Goal: Register for event/course

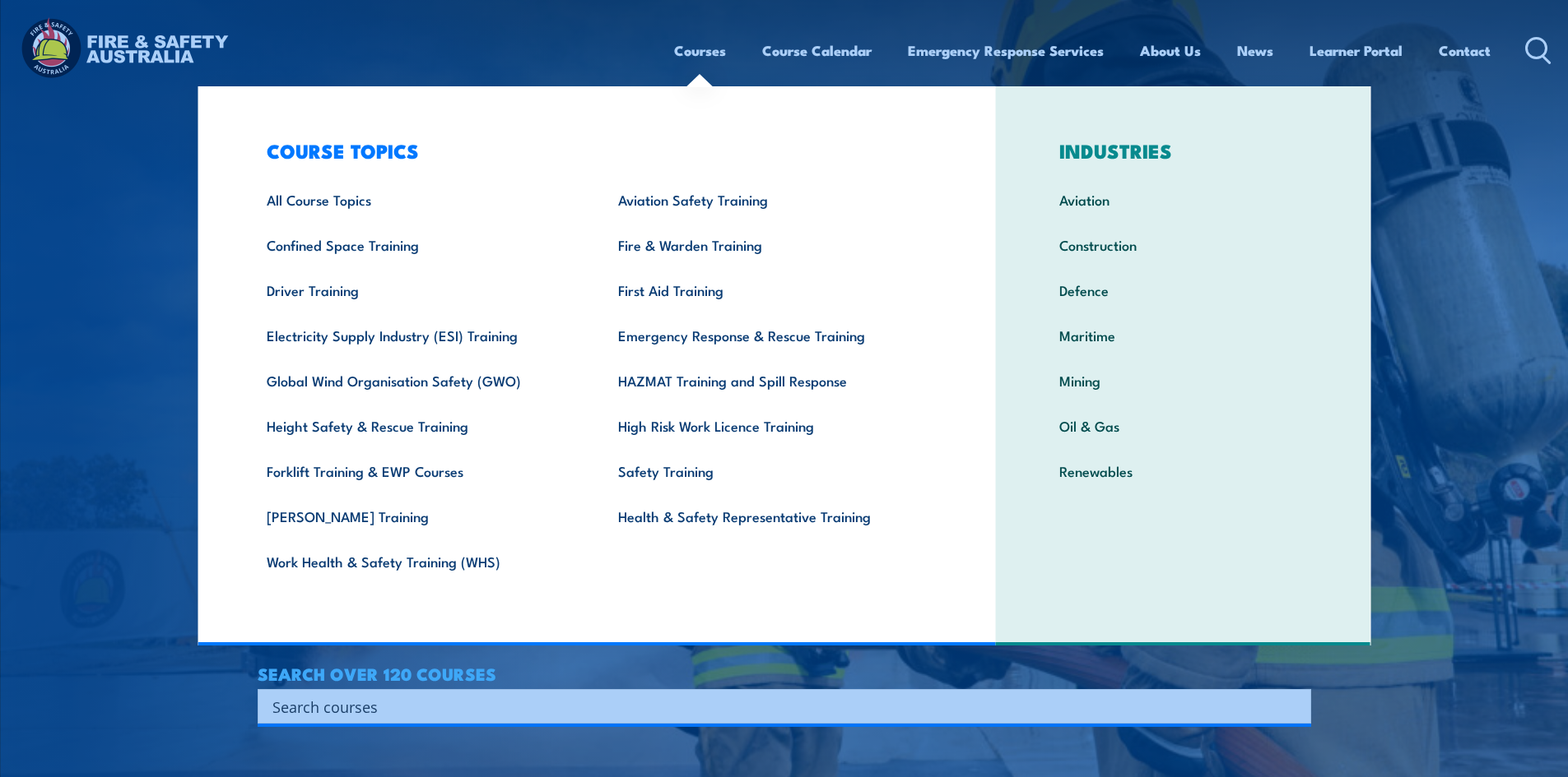
click at [700, 50] on link "Courses" at bounding box center [700, 50] width 52 height 44
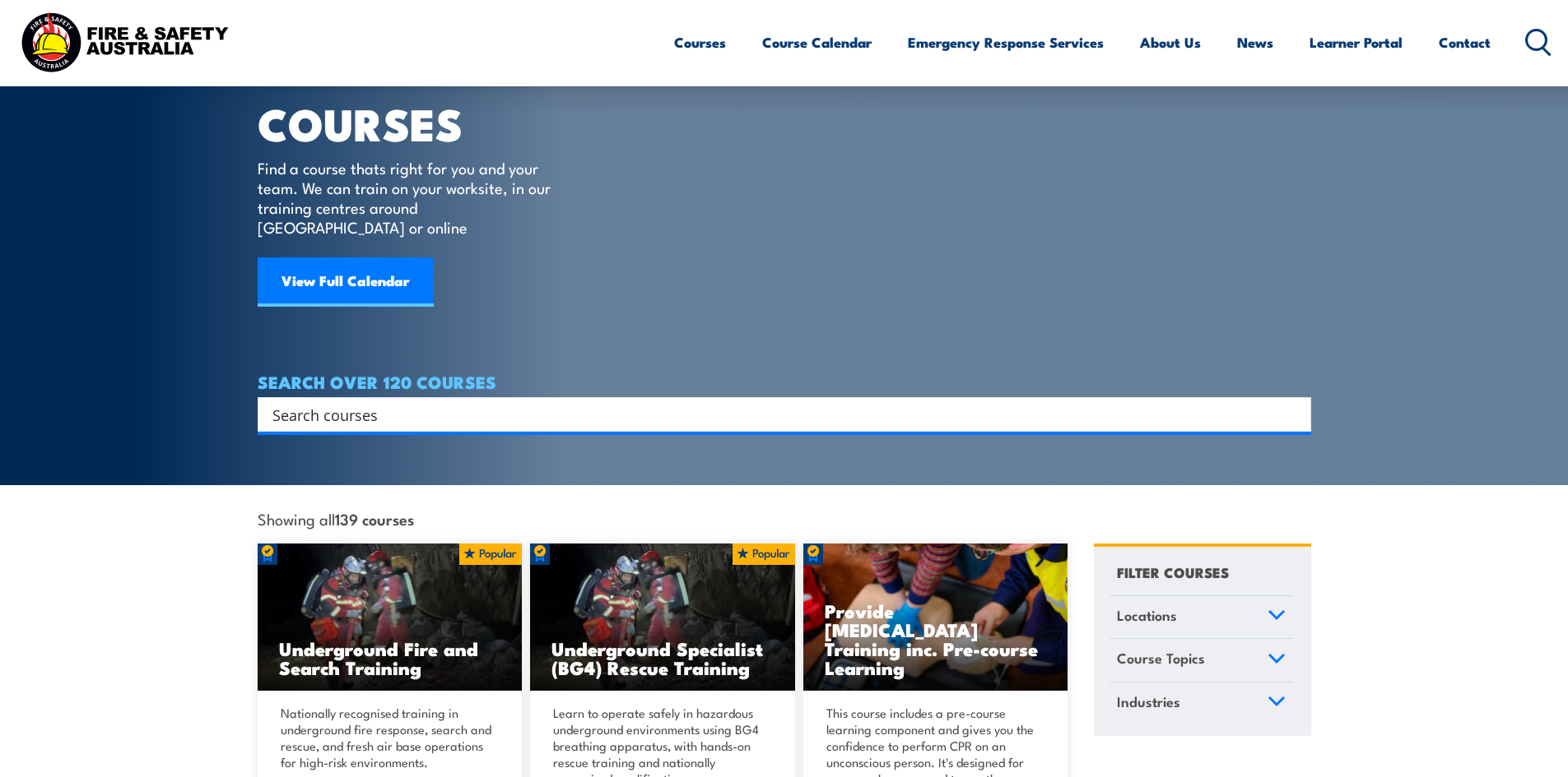
scroll to position [83, 0]
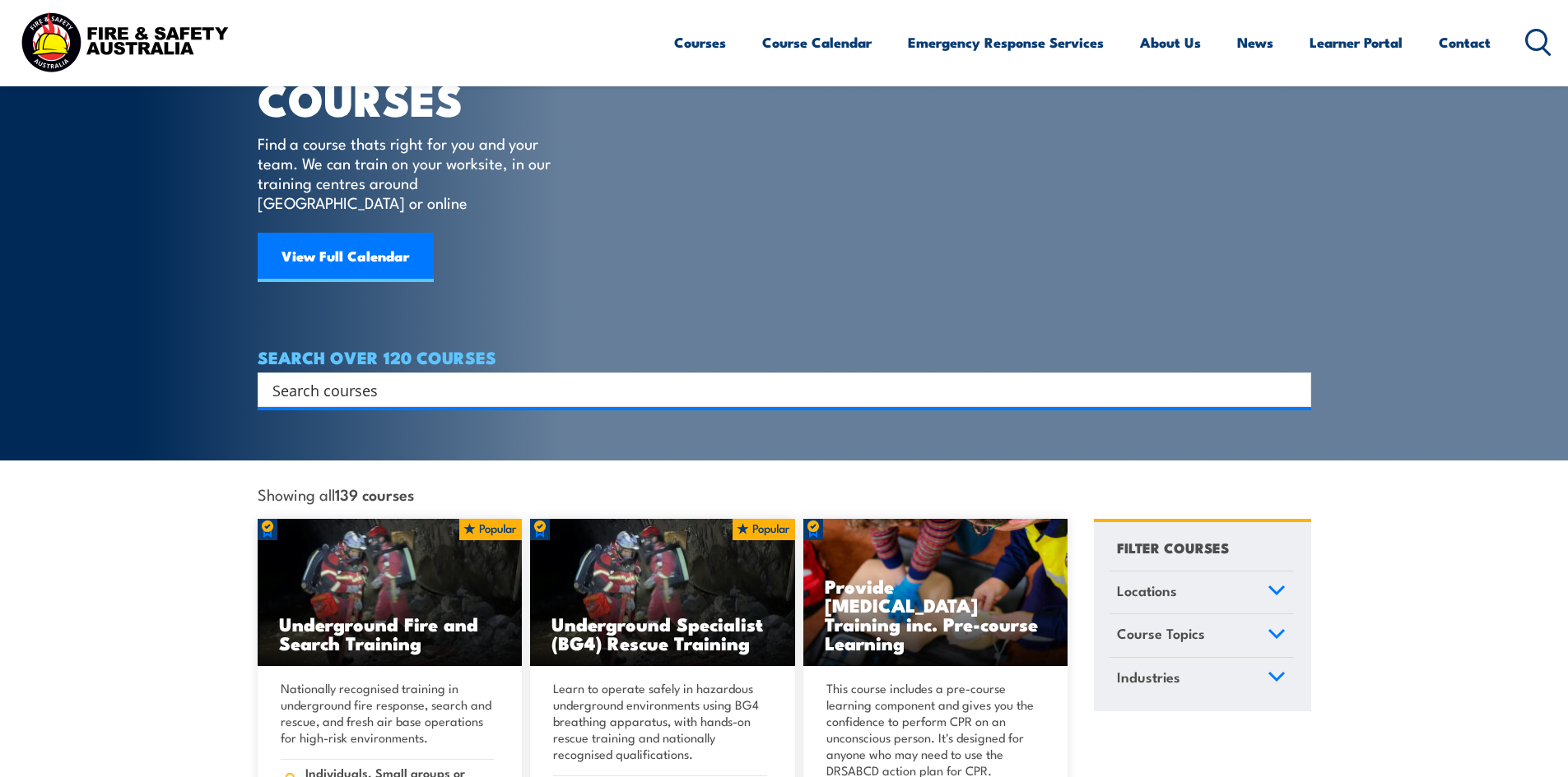
click at [440, 378] on input "Search input" at bounding box center [773, 390] width 1002 height 24
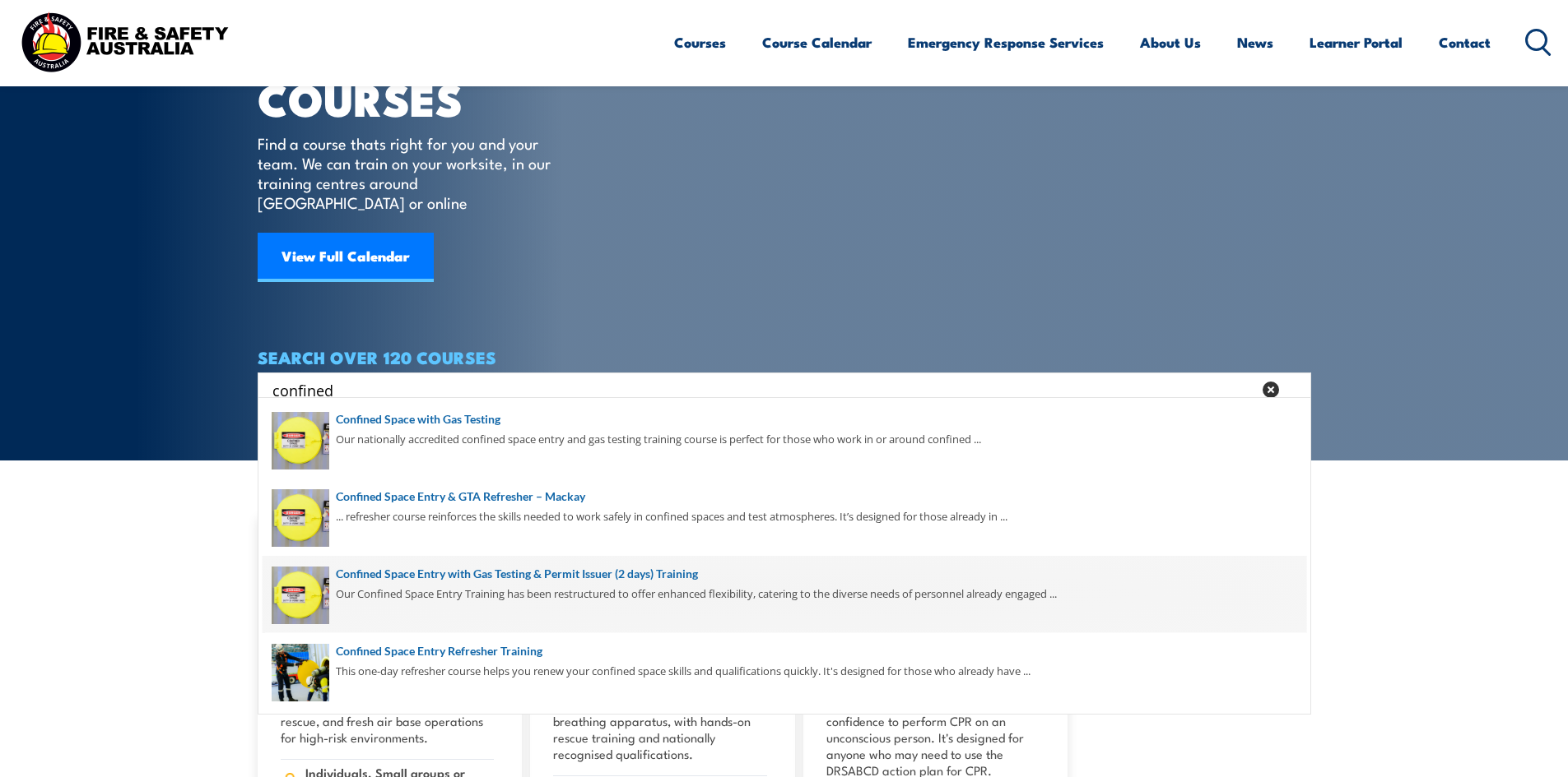
type input "confined"
click at [499, 581] on span at bounding box center [784, 594] width 1044 height 77
click at [499, 577] on span at bounding box center [784, 594] width 1044 height 77
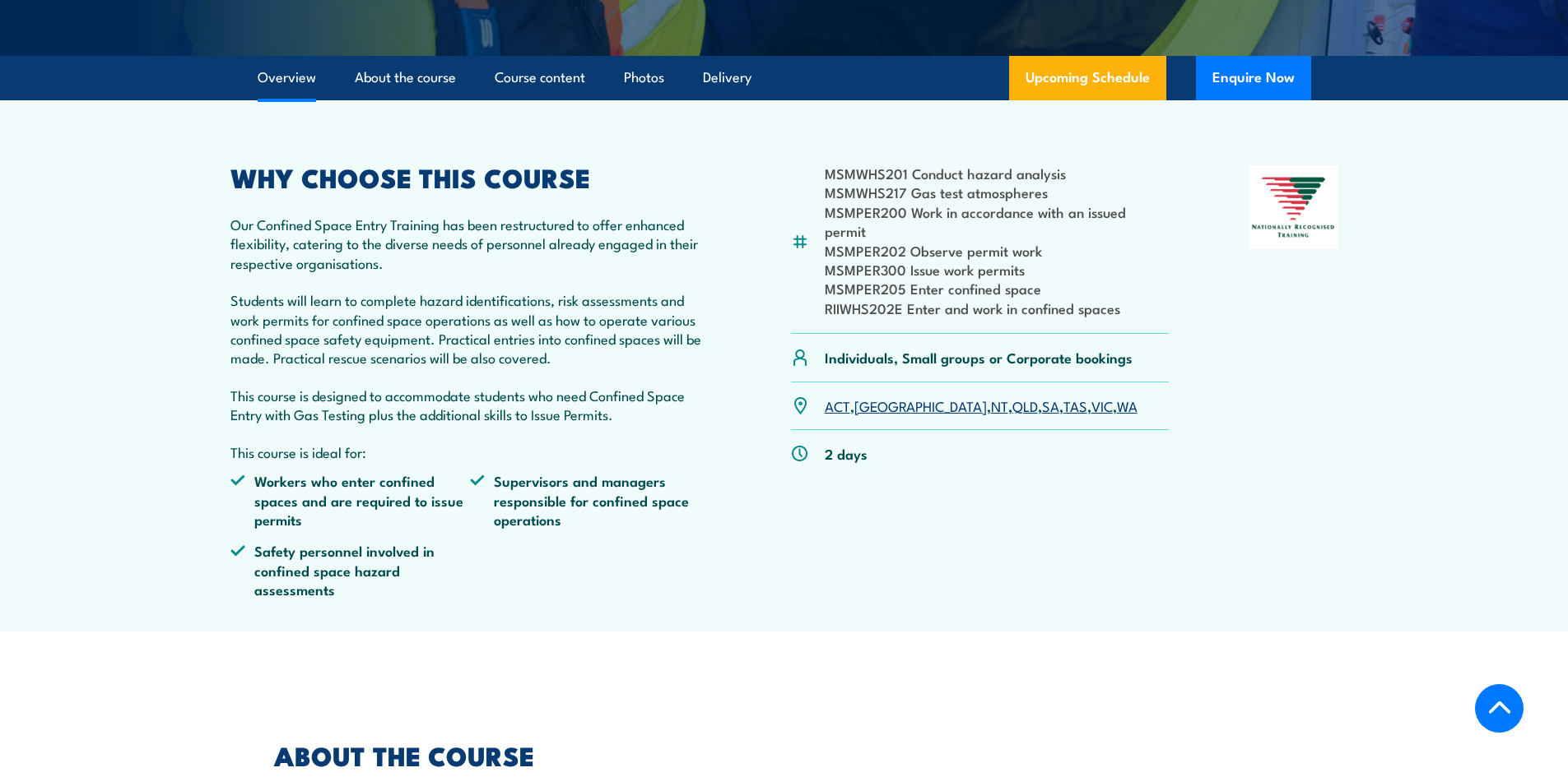
scroll to position [576, 0]
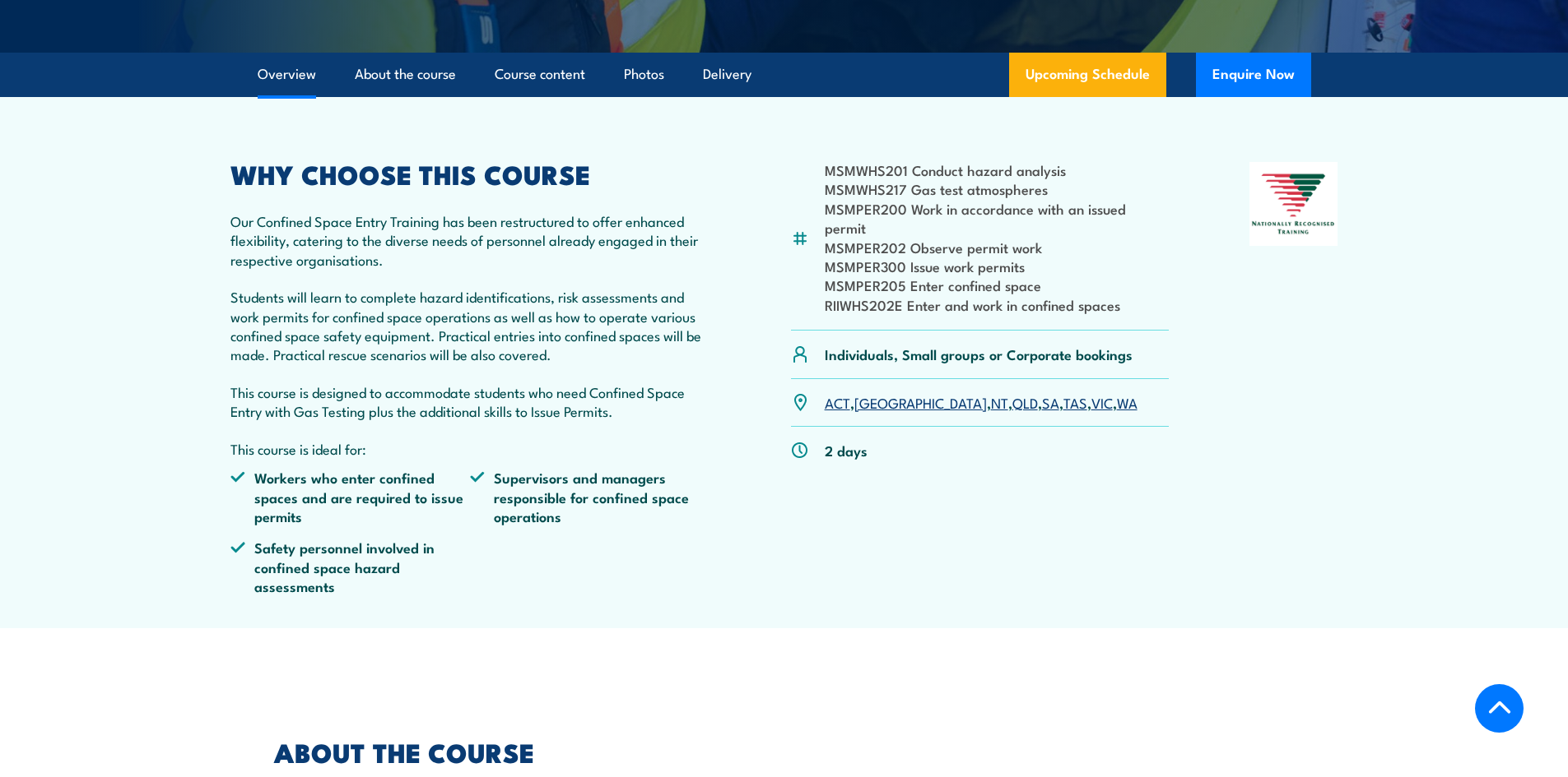
click at [1063, 404] on link "TAS" at bounding box center [1074, 402] width 24 height 20
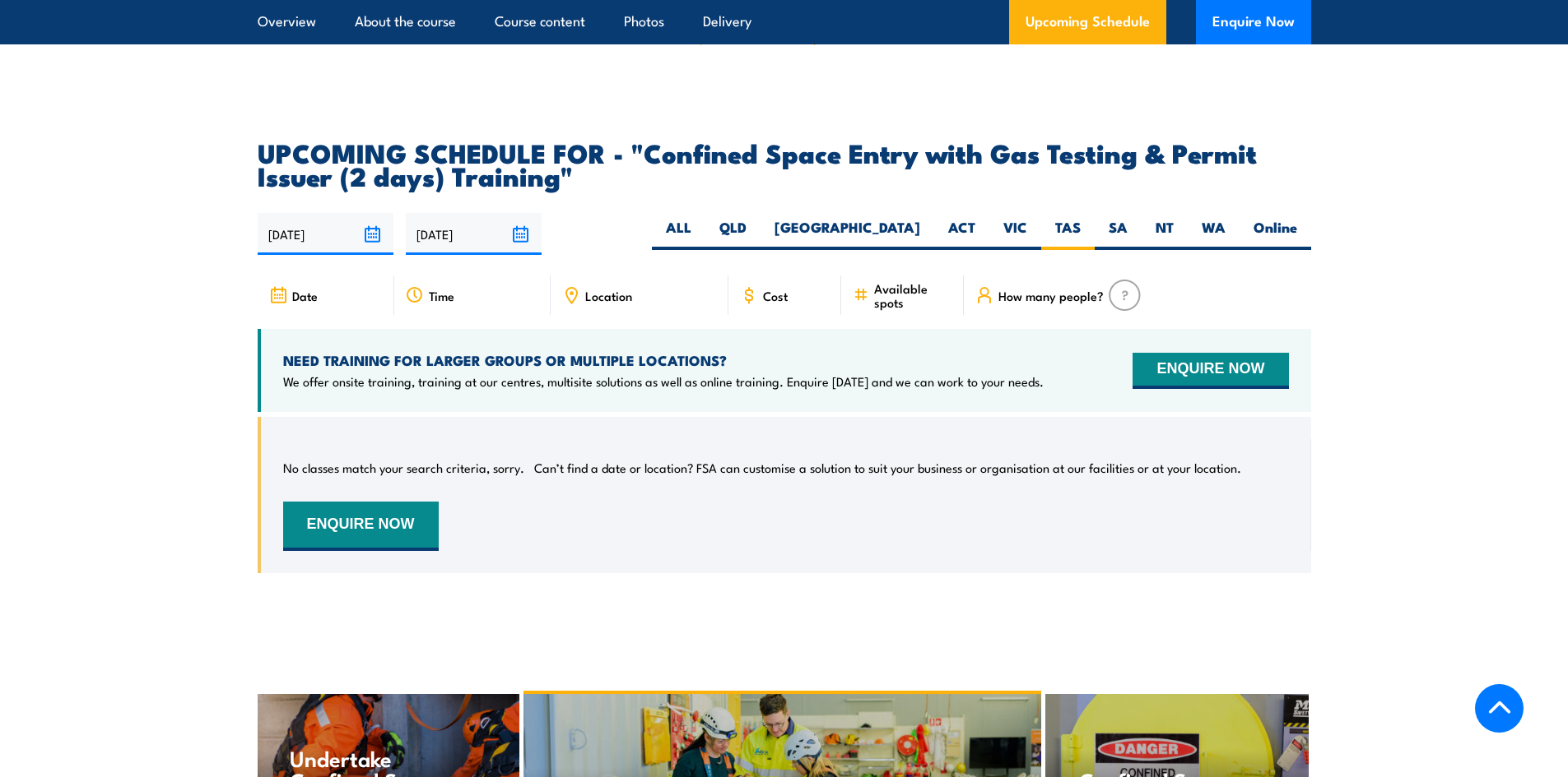
scroll to position [2862, 0]
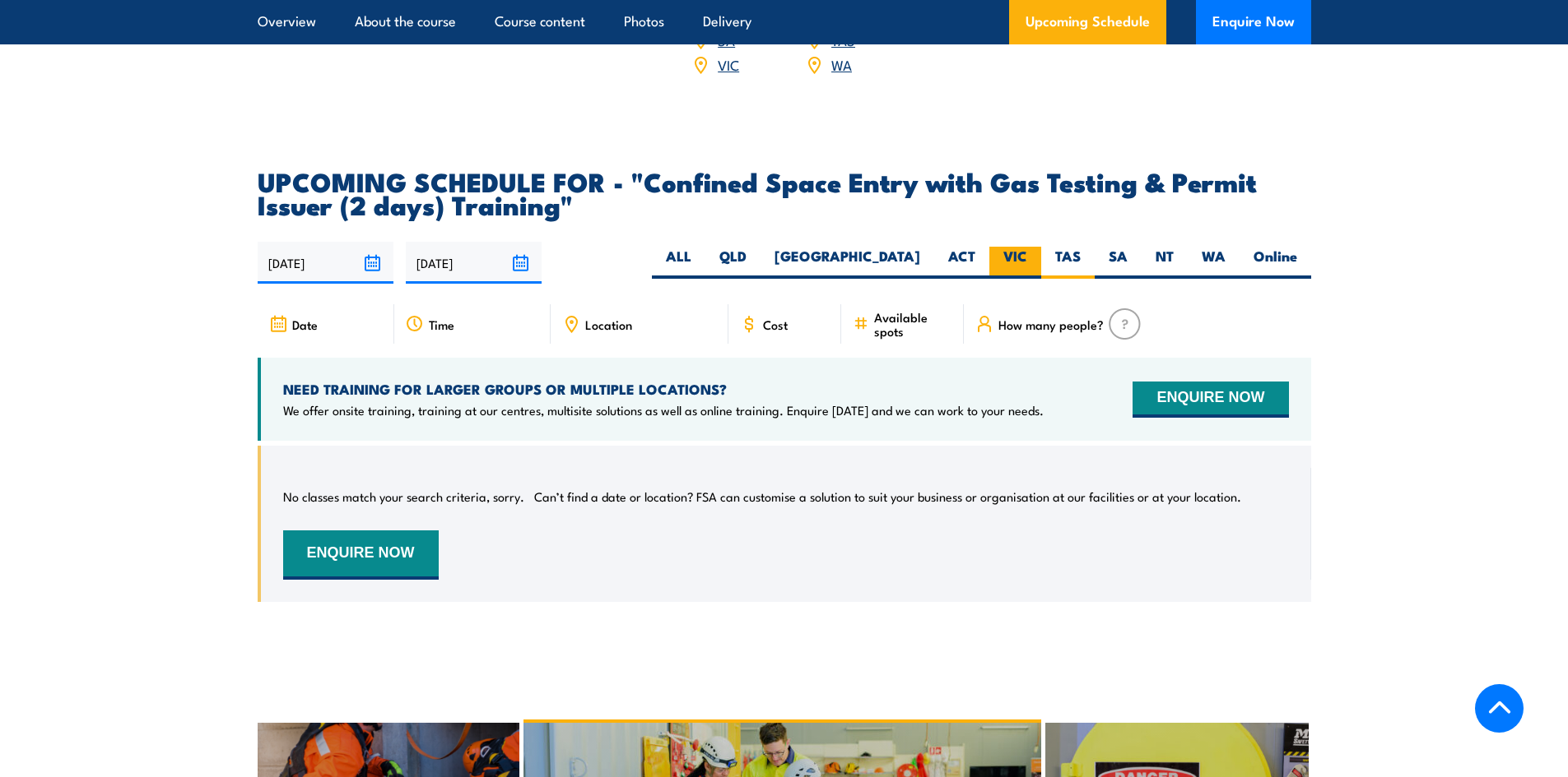
click at [1016, 256] on label "VIC" at bounding box center [1015, 263] width 52 height 32
click at [1027, 256] on input "VIC" at bounding box center [1033, 252] width 10 height 10
radio input "true"
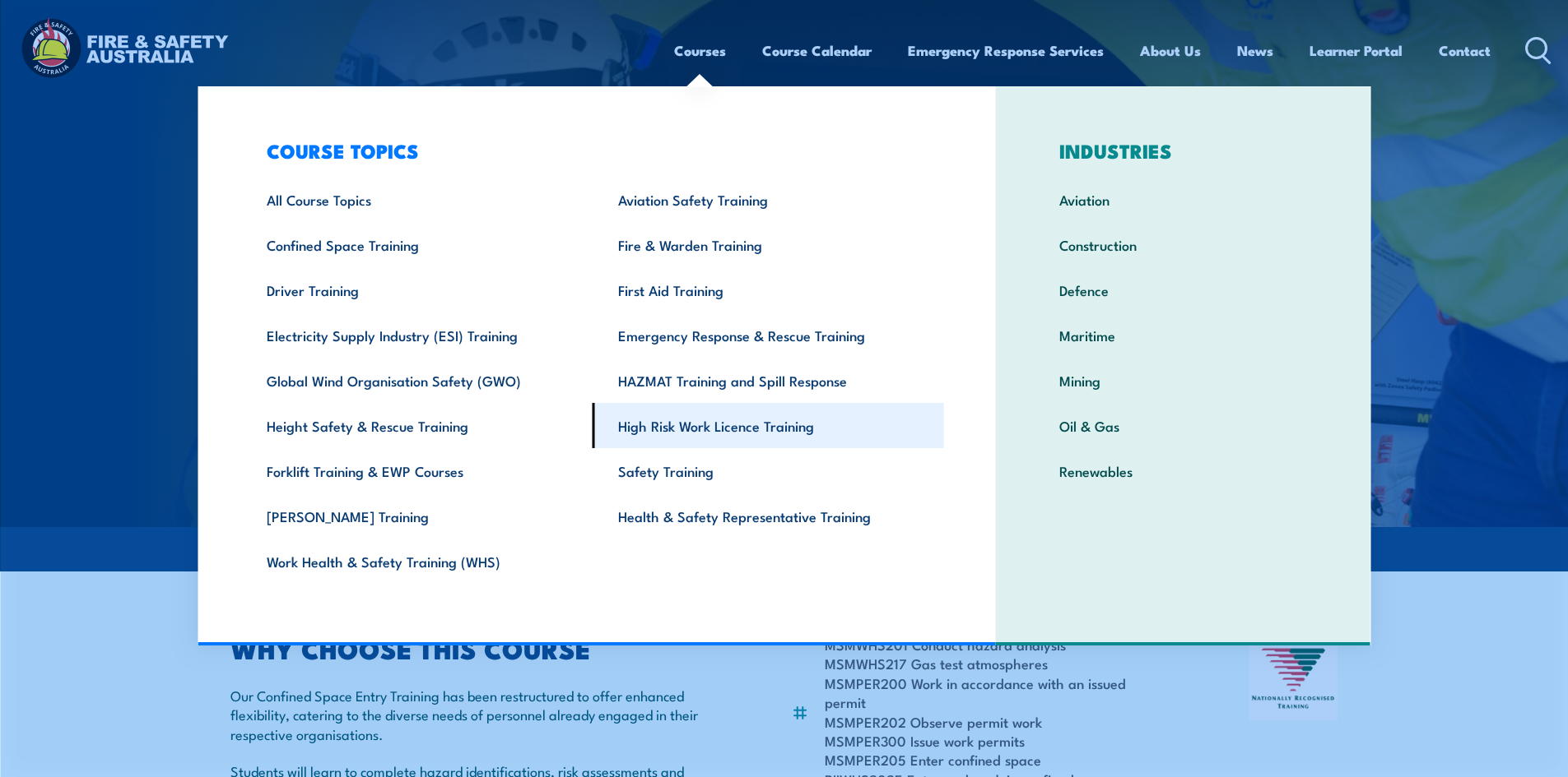
click at [686, 426] on link "High Risk Work Licence Training" at bounding box center [769, 425] width 352 height 45
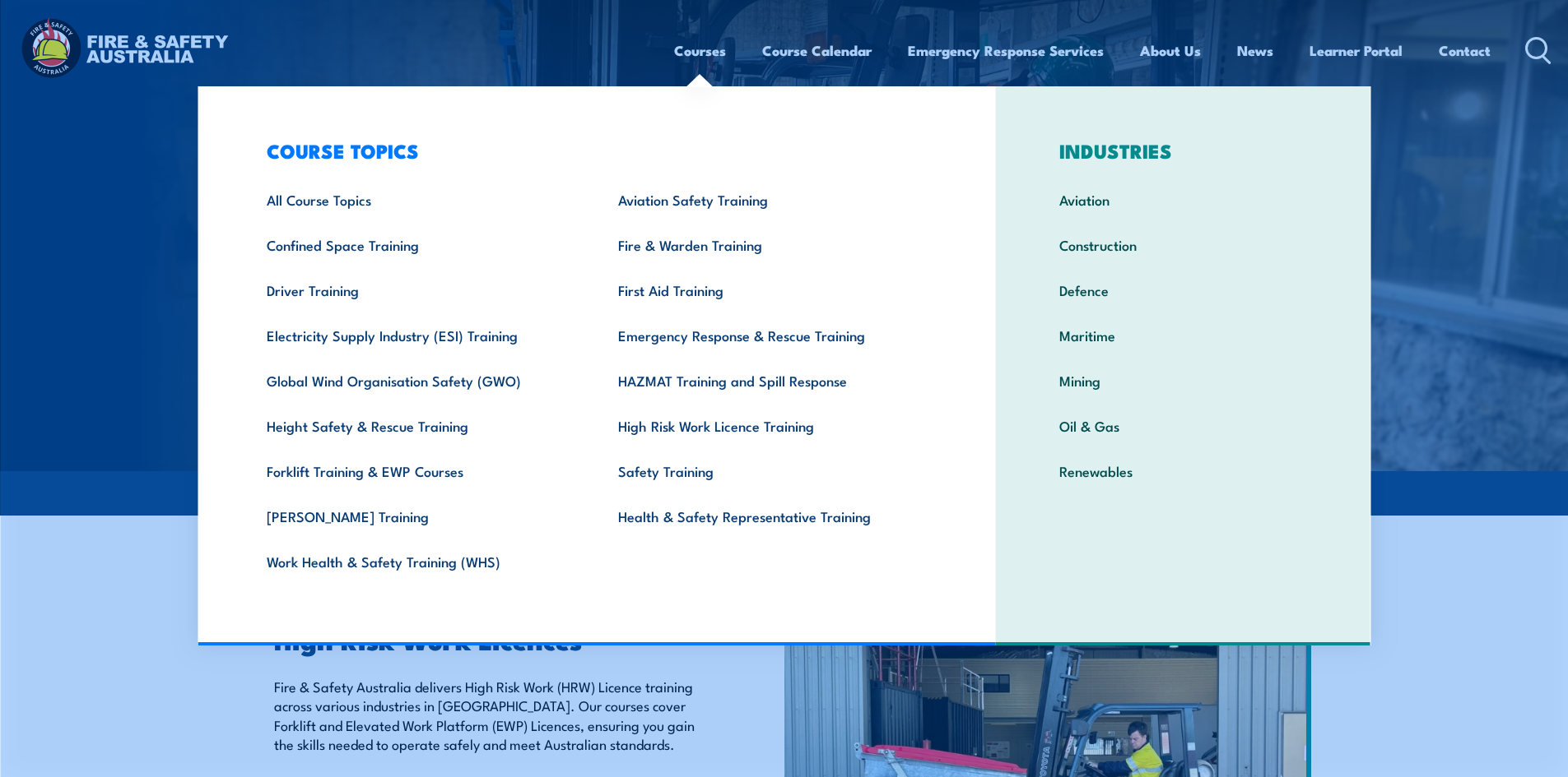
click at [841, 693] on img at bounding box center [1047, 784] width 527 height 395
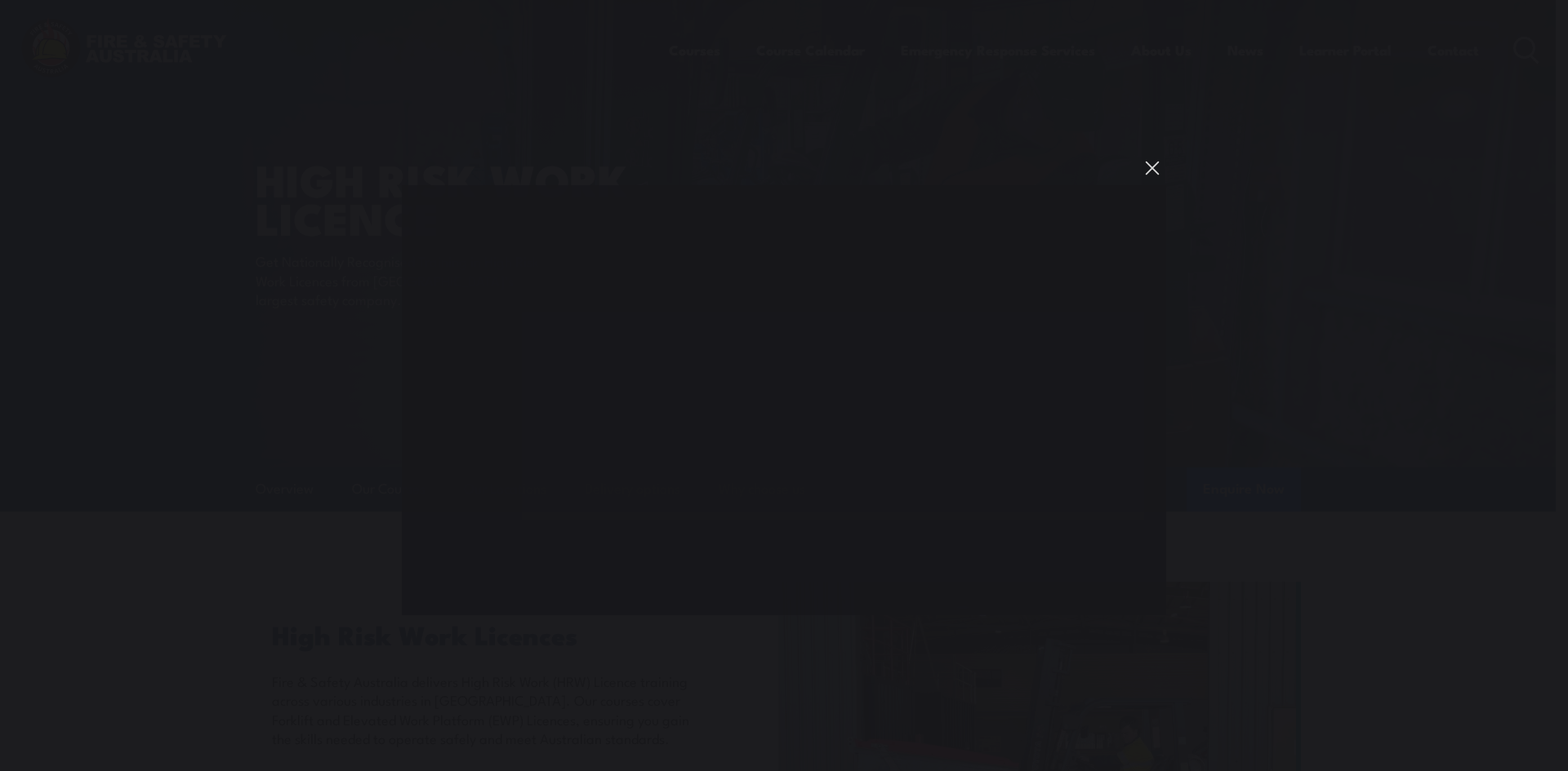
click at [1143, 163] on button "You can close this modal content with the ESC key" at bounding box center [1152, 168] width 28 height 28
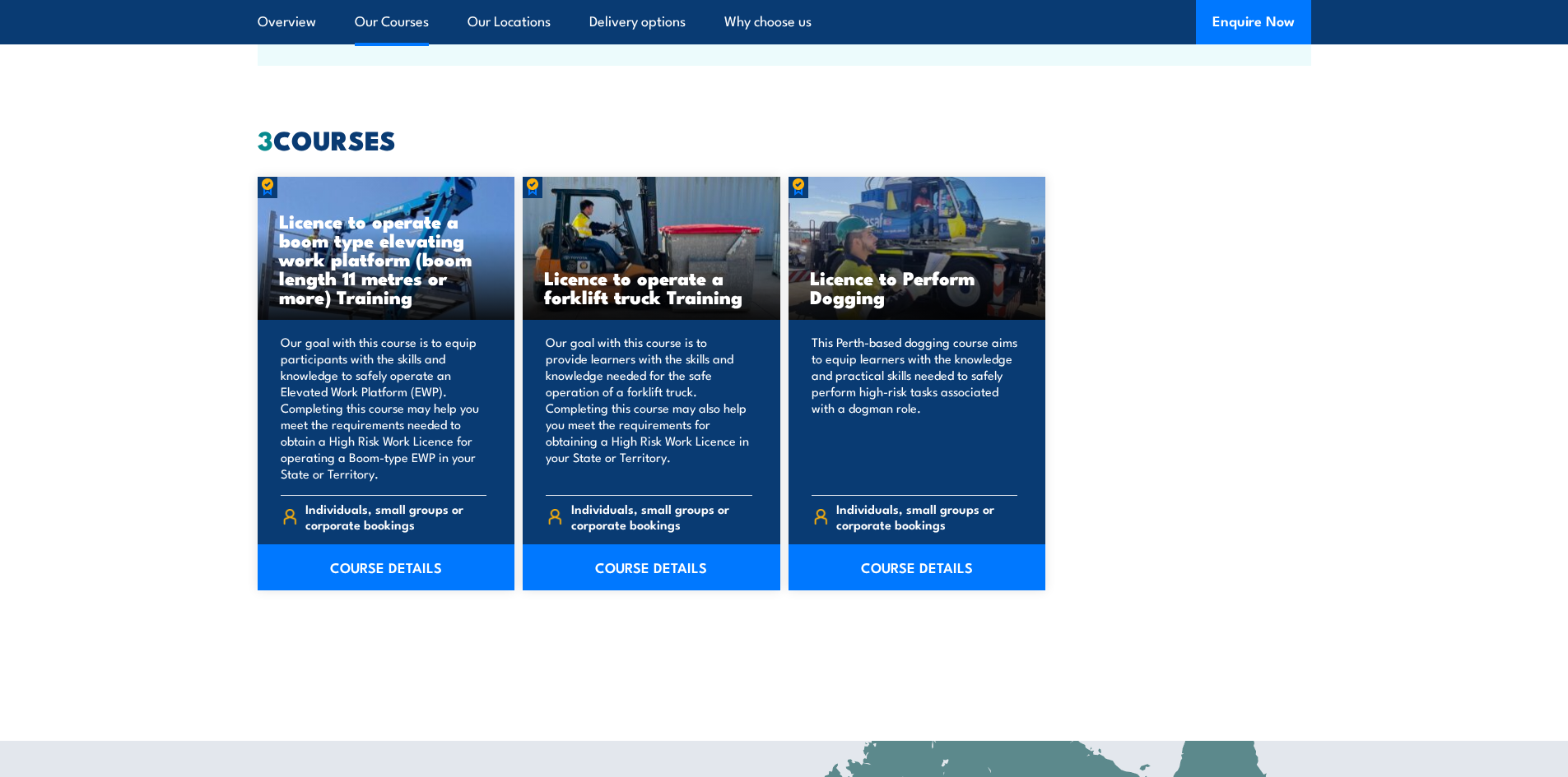
scroll to position [1234, 0]
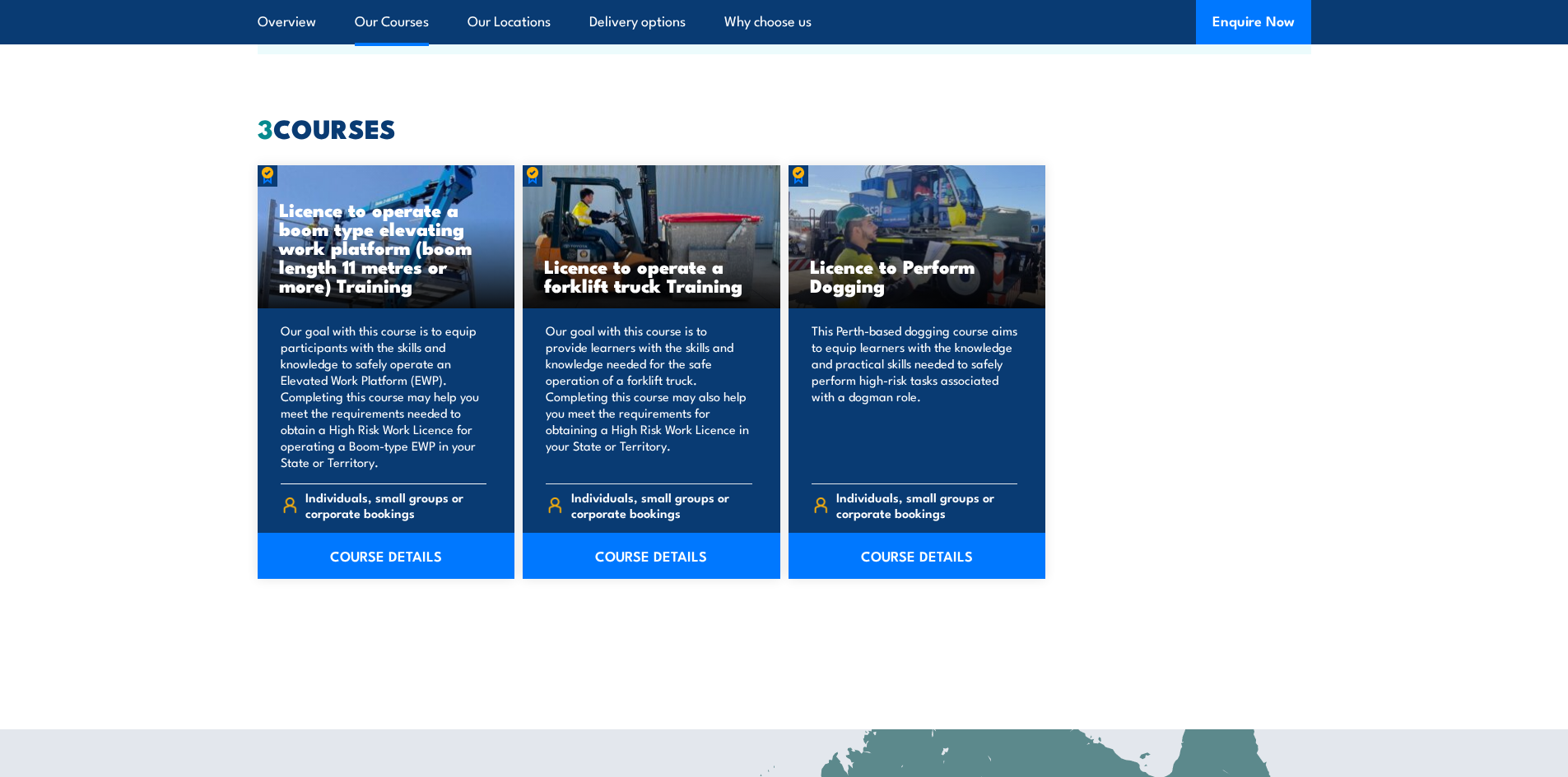
click at [349, 265] on h3 "Licence to operate a boom type elevating work platform (boom length 11 metres o…" at bounding box center [386, 247] width 215 height 95
click at [394, 553] on link "COURSE DETAILS" at bounding box center [387, 556] width 258 height 46
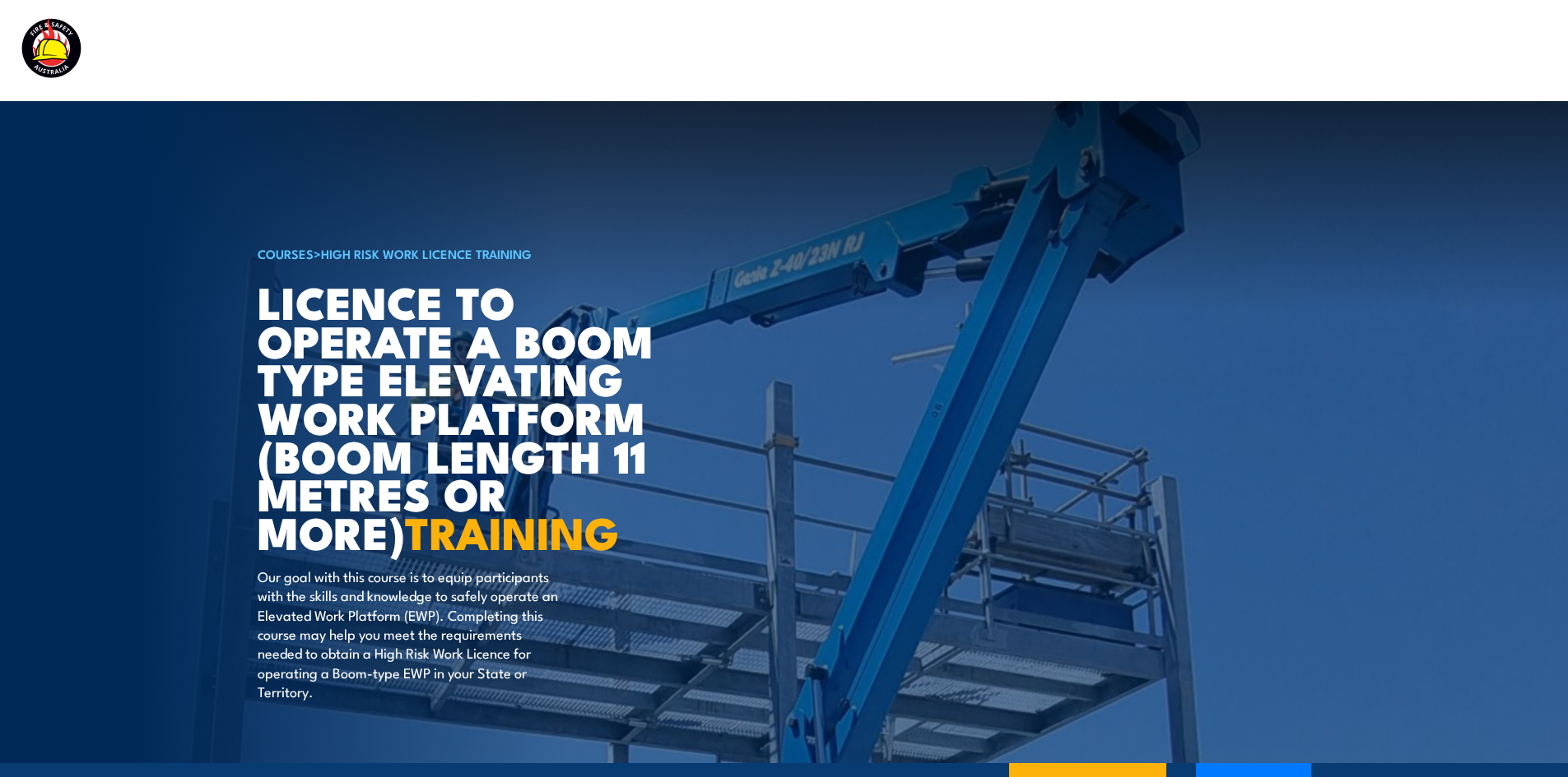
click at [272, 253] on link "COURSES" at bounding box center [286, 253] width 56 height 18
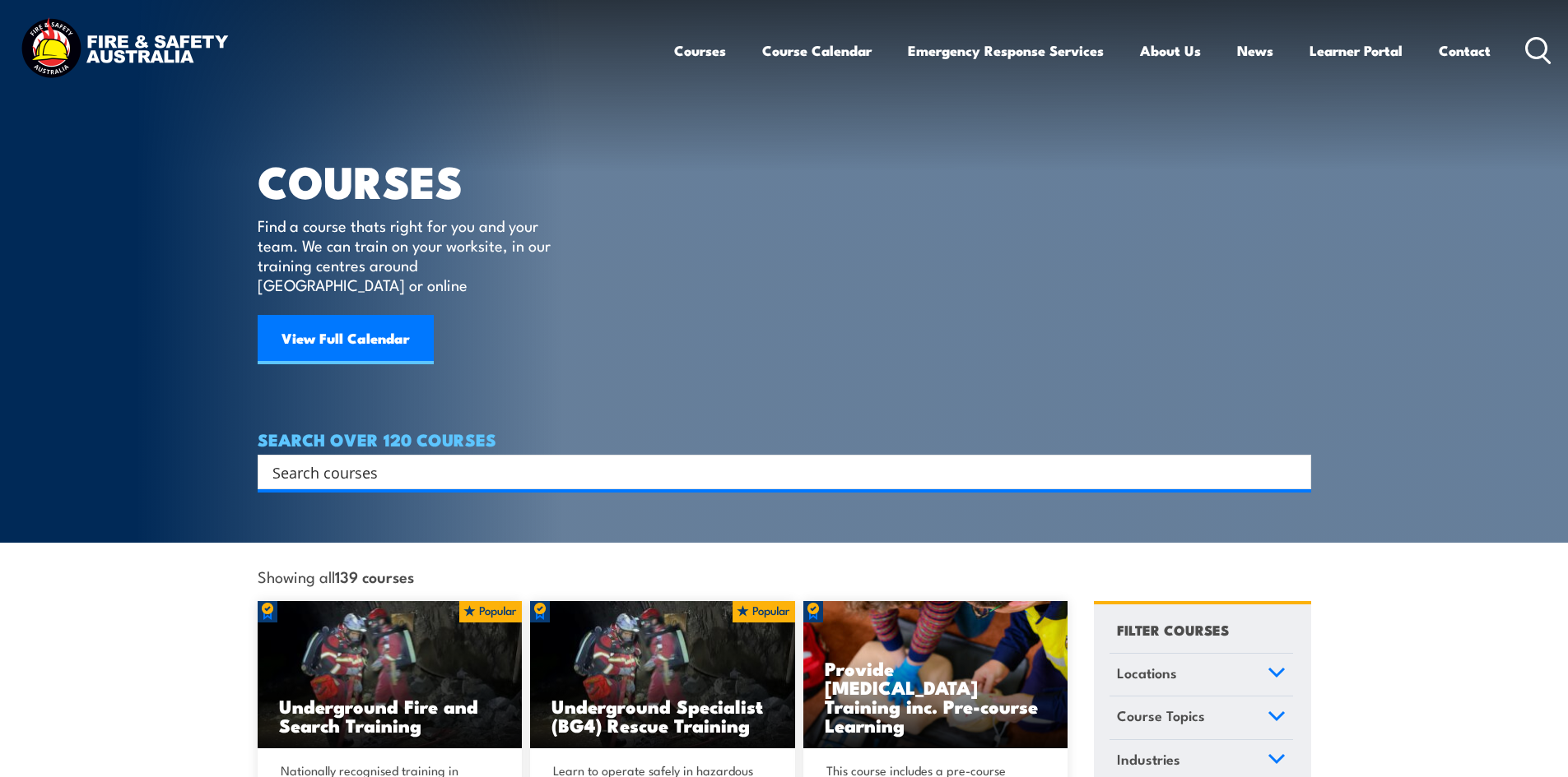
click at [462, 459] on input "Search input" at bounding box center [773, 472] width 1002 height 24
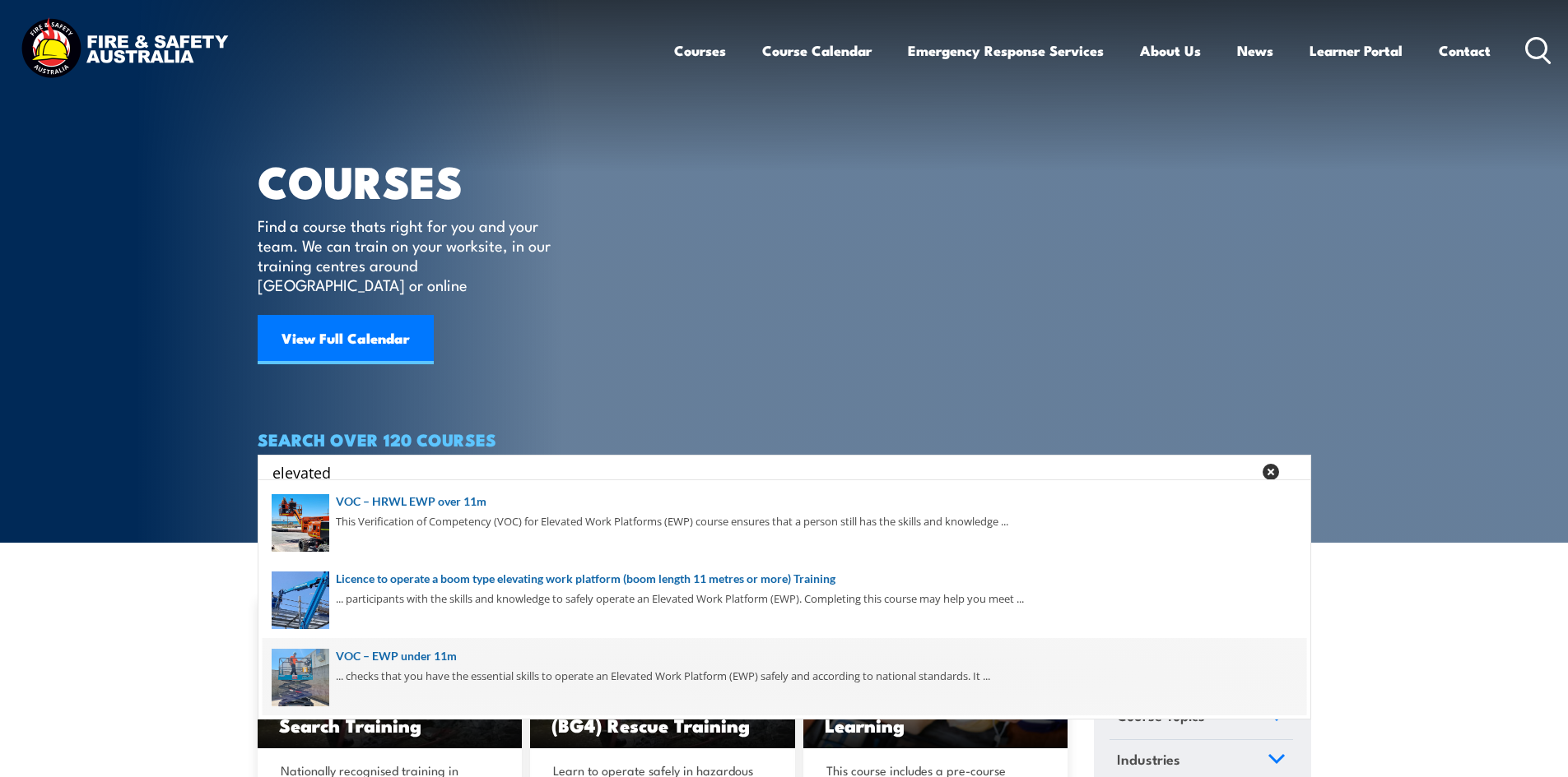
type input "elevated"
click at [402, 656] on span at bounding box center [784, 677] width 1044 height 77
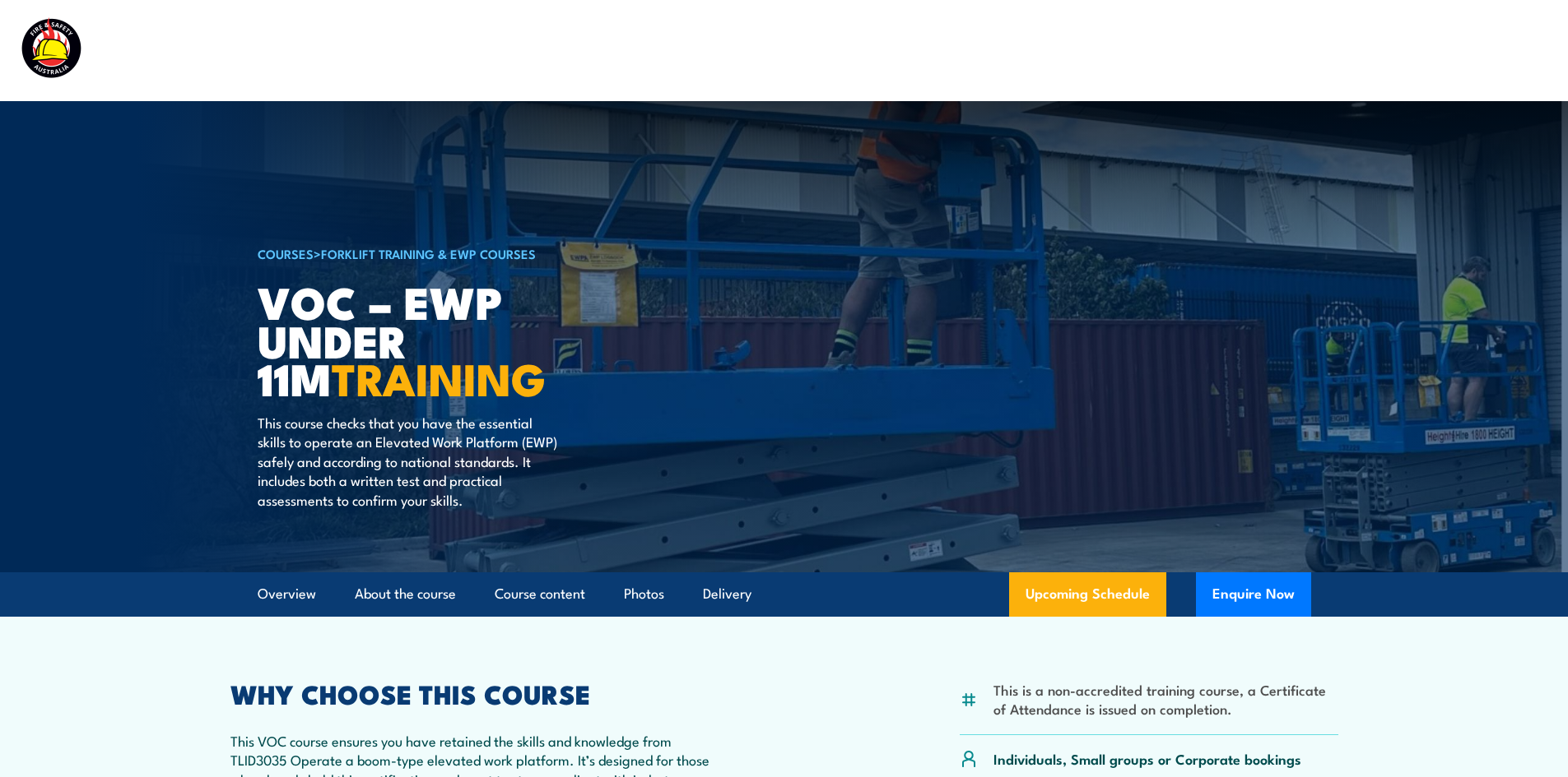
click at [305, 258] on link "COURSES" at bounding box center [286, 253] width 56 height 18
click at [355, 251] on link "Forklift Training & EWP Courses" at bounding box center [428, 253] width 215 height 18
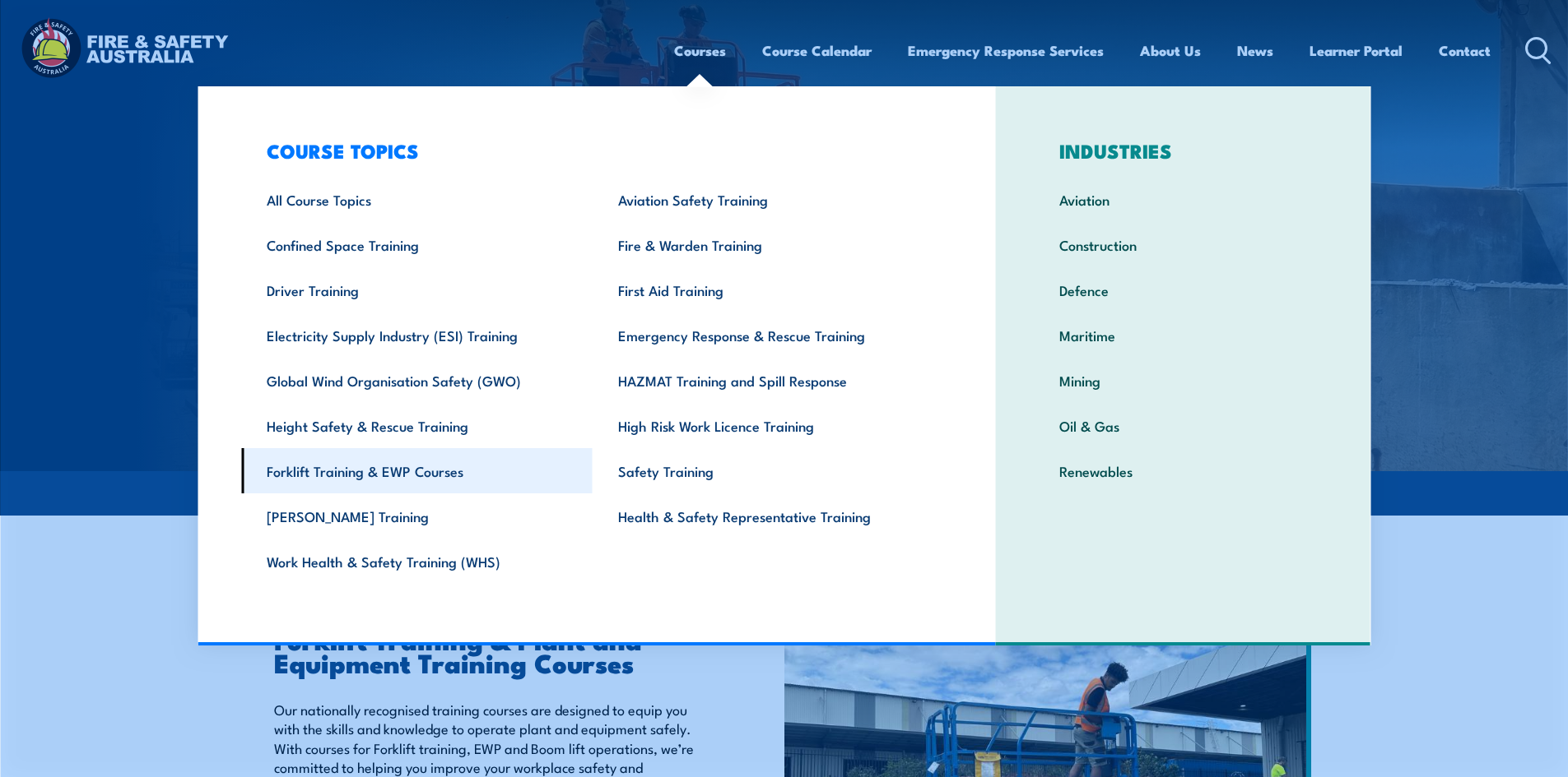
click at [394, 472] on link "Forklift Training & EWP Courses" at bounding box center [417, 471] width 352 height 45
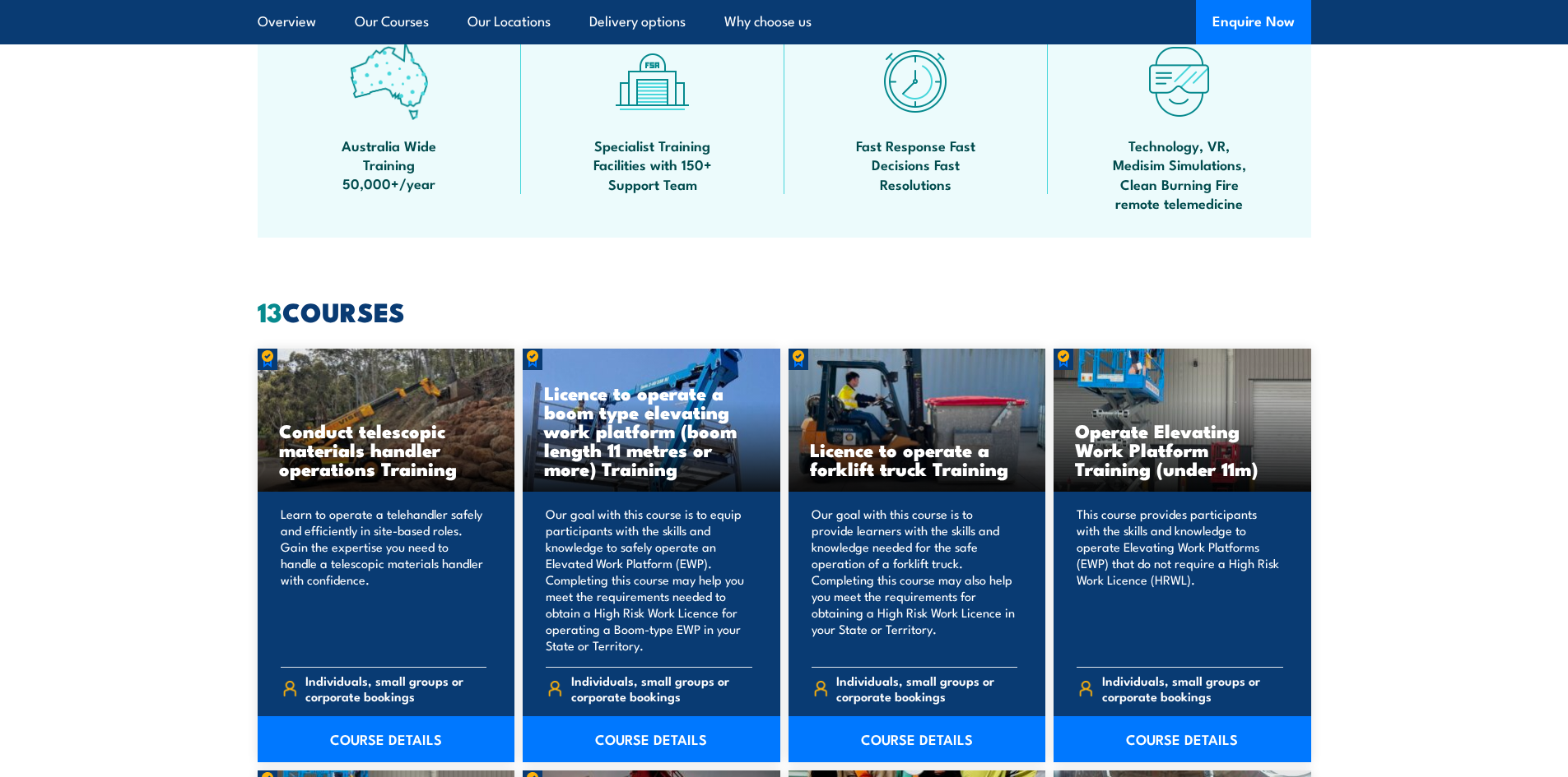
scroll to position [1234, 0]
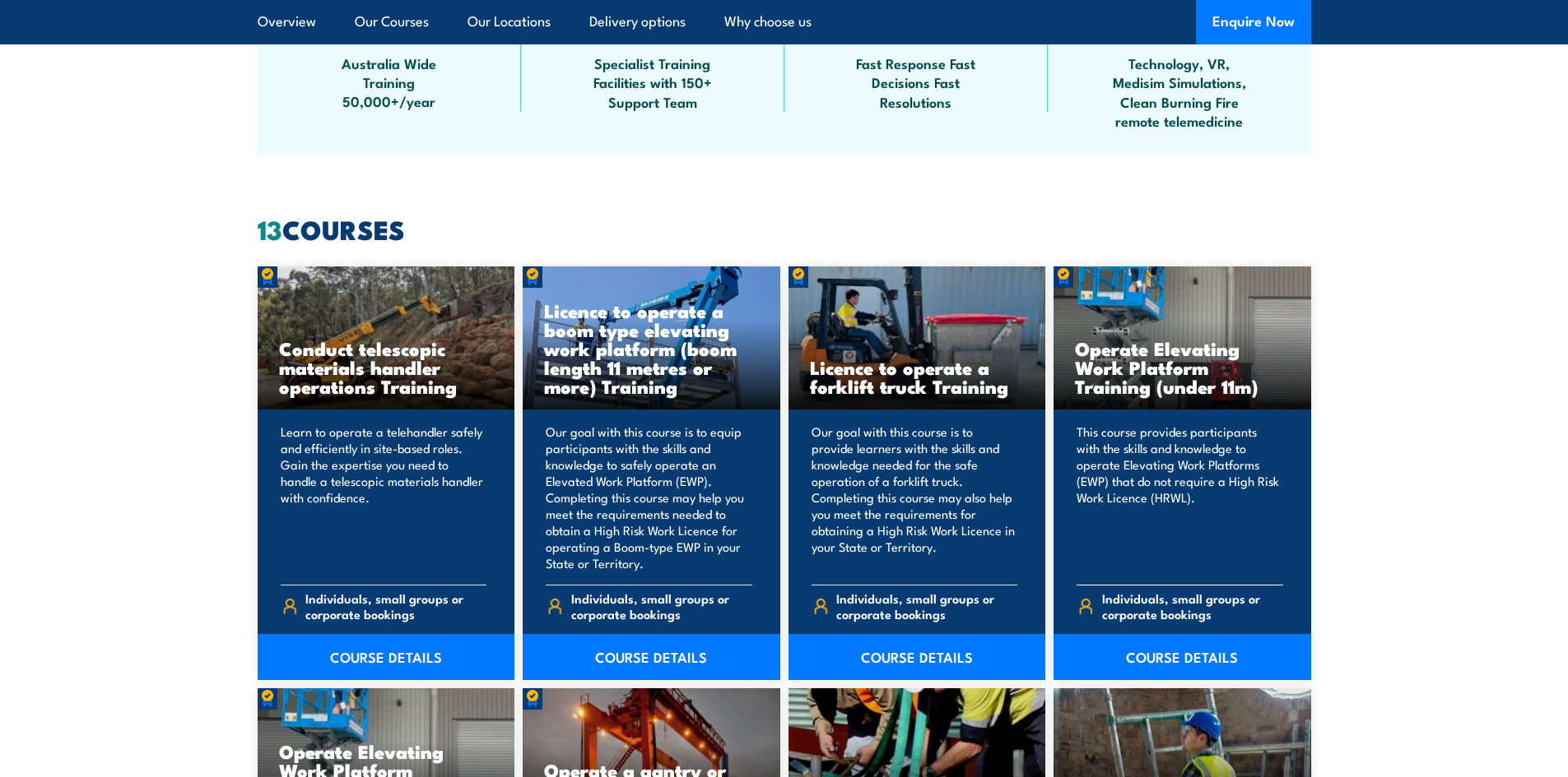
click at [1118, 391] on h3 "Operate Elevating Work Platform Training (under 11m)" at bounding box center [1182, 366] width 215 height 57
click at [1152, 661] on link "COURSE DETAILS" at bounding box center [1182, 657] width 258 height 46
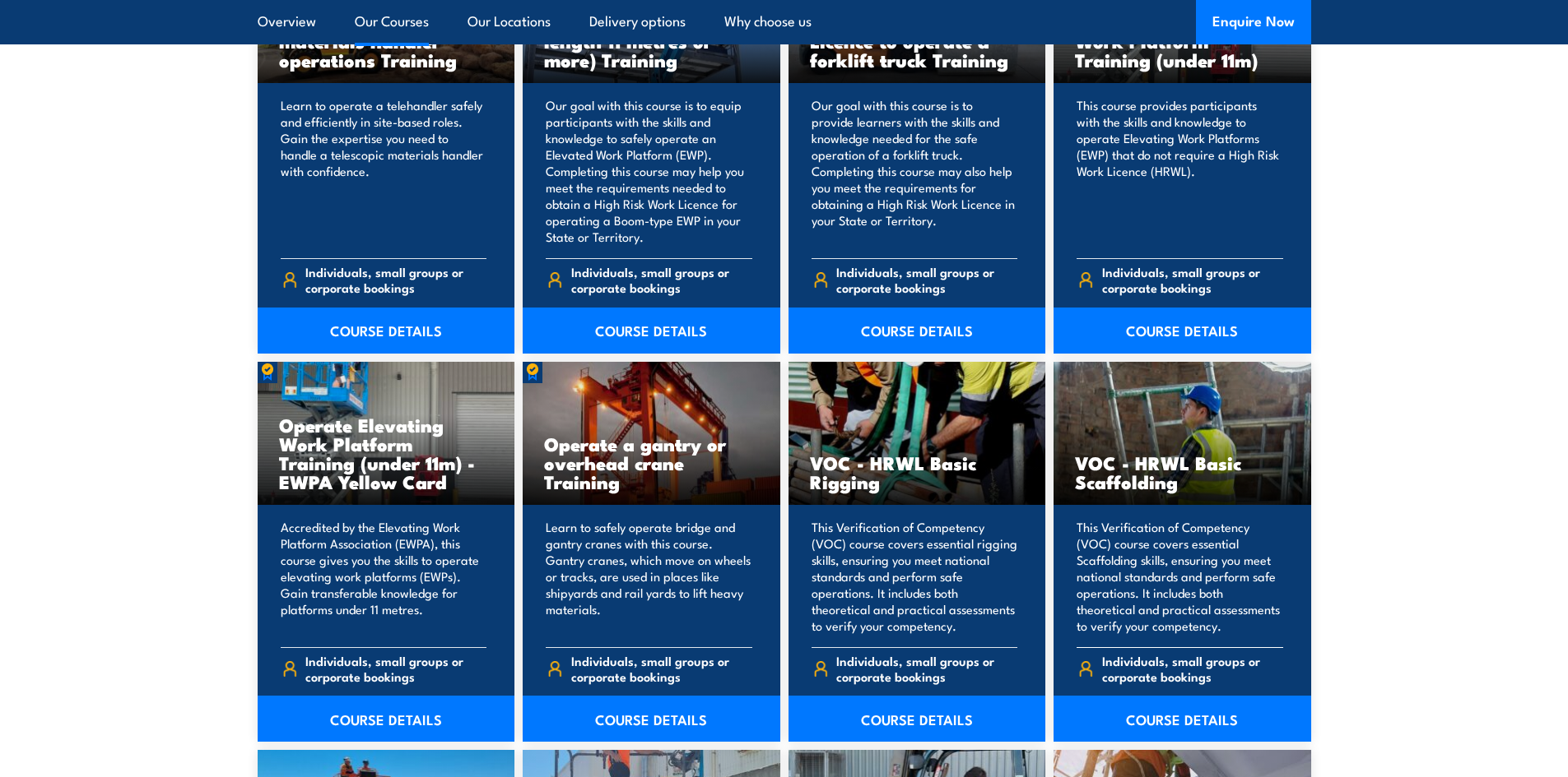
scroll to position [1563, 0]
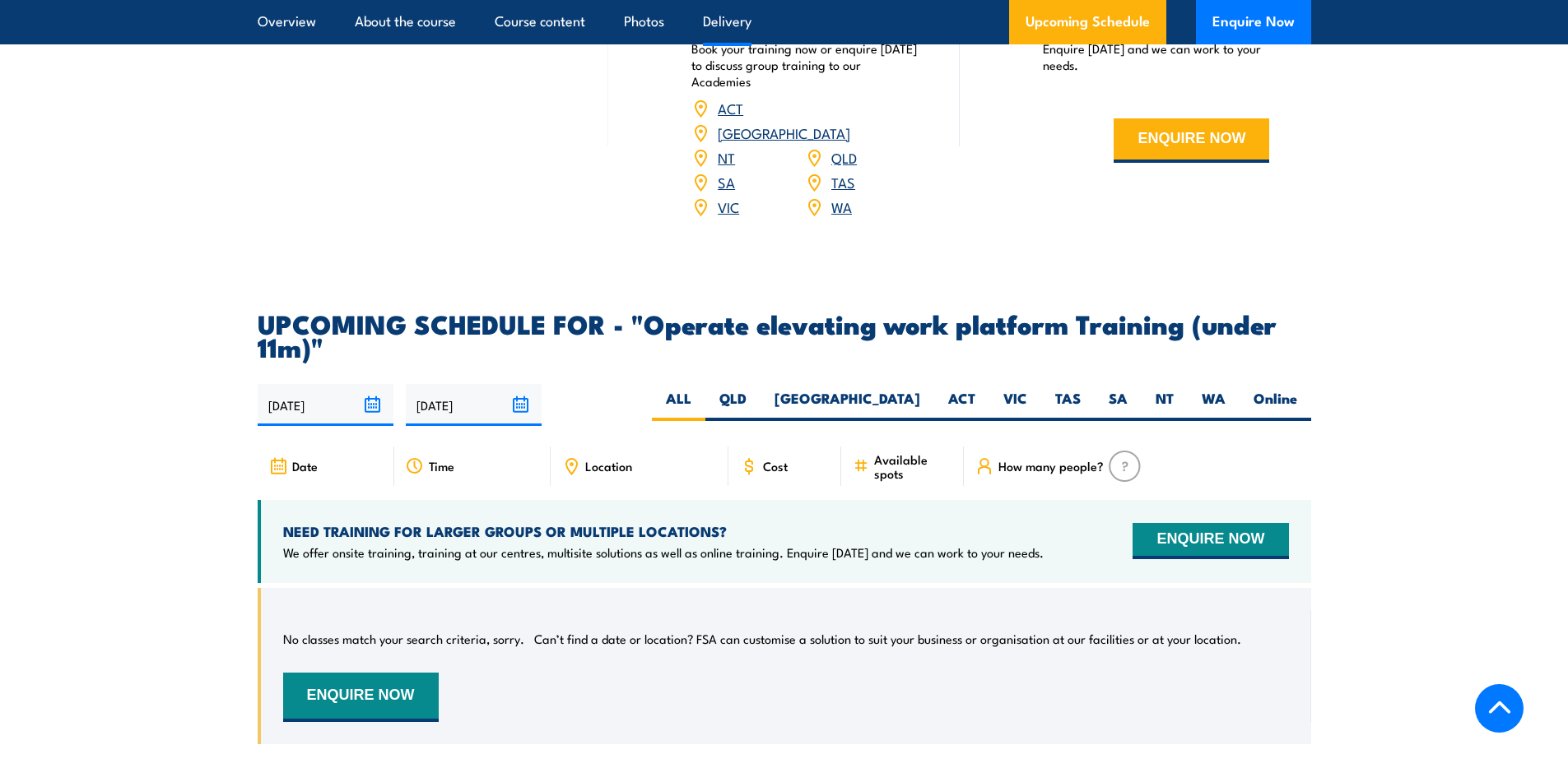
scroll to position [2385, 0]
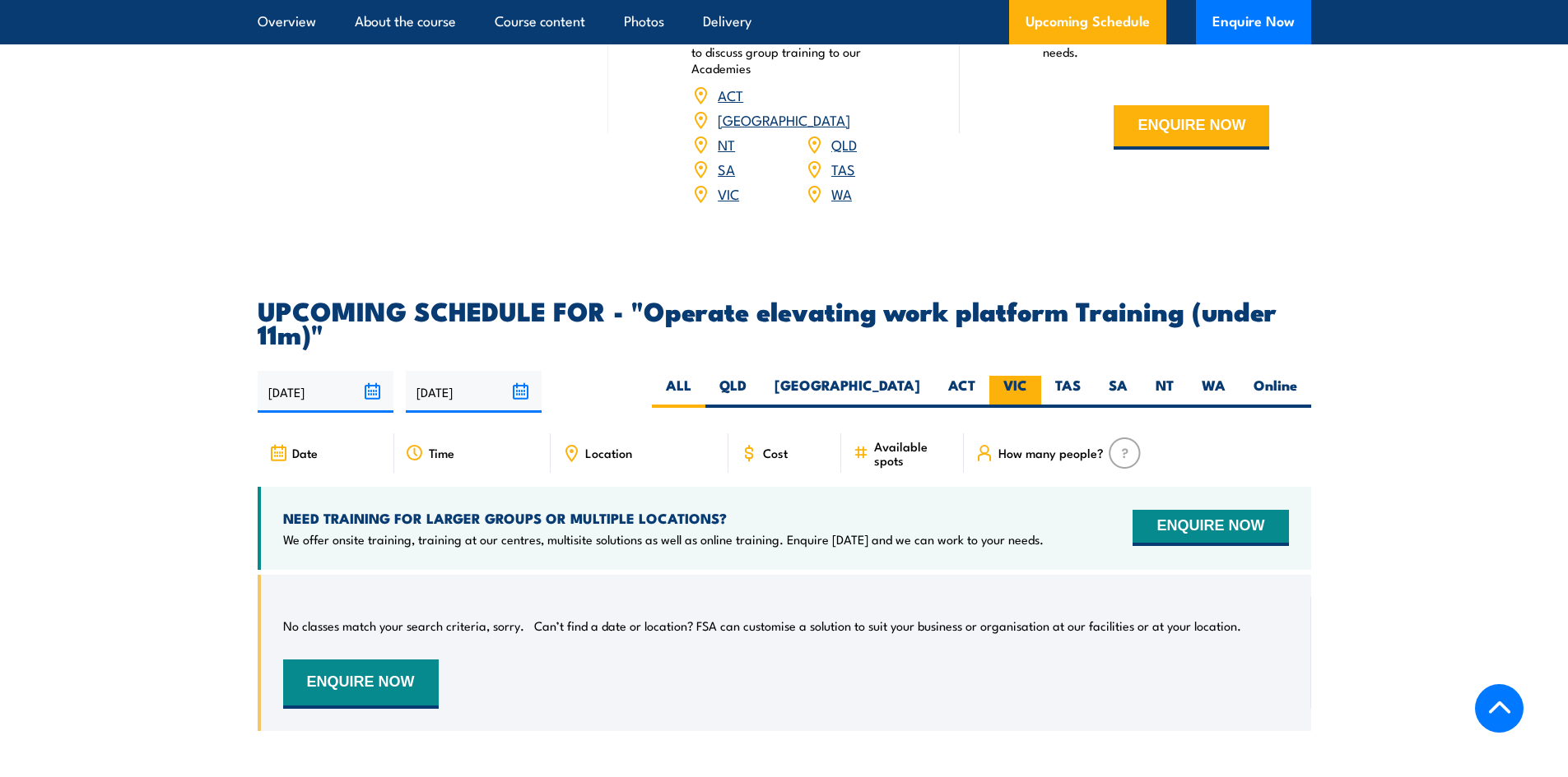
click at [1017, 376] on label "VIC" at bounding box center [1015, 392] width 52 height 32
click at [1027, 376] on input "VIC" at bounding box center [1033, 381] width 10 height 10
radio input "true"
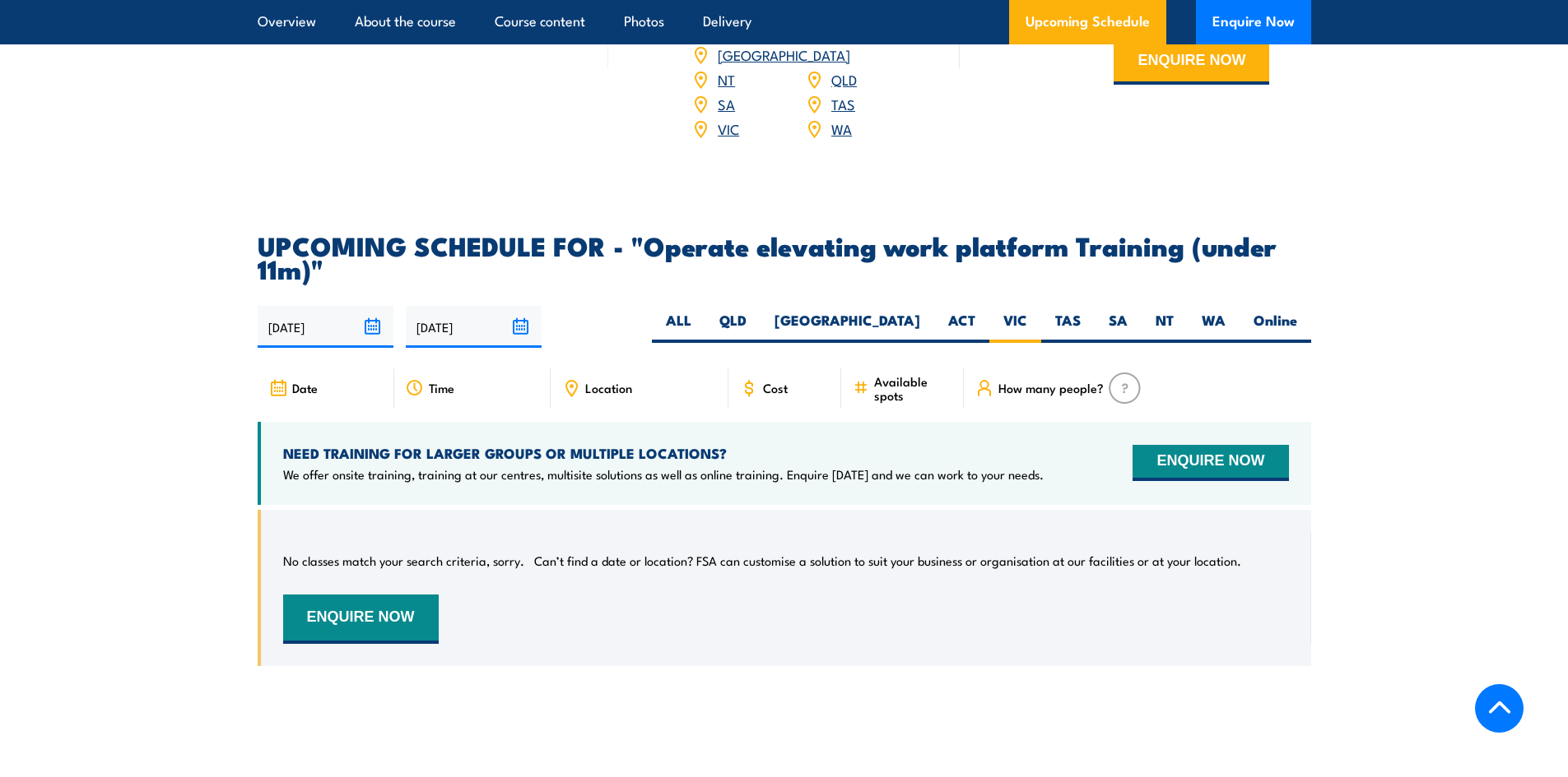
scroll to position [2311, 0]
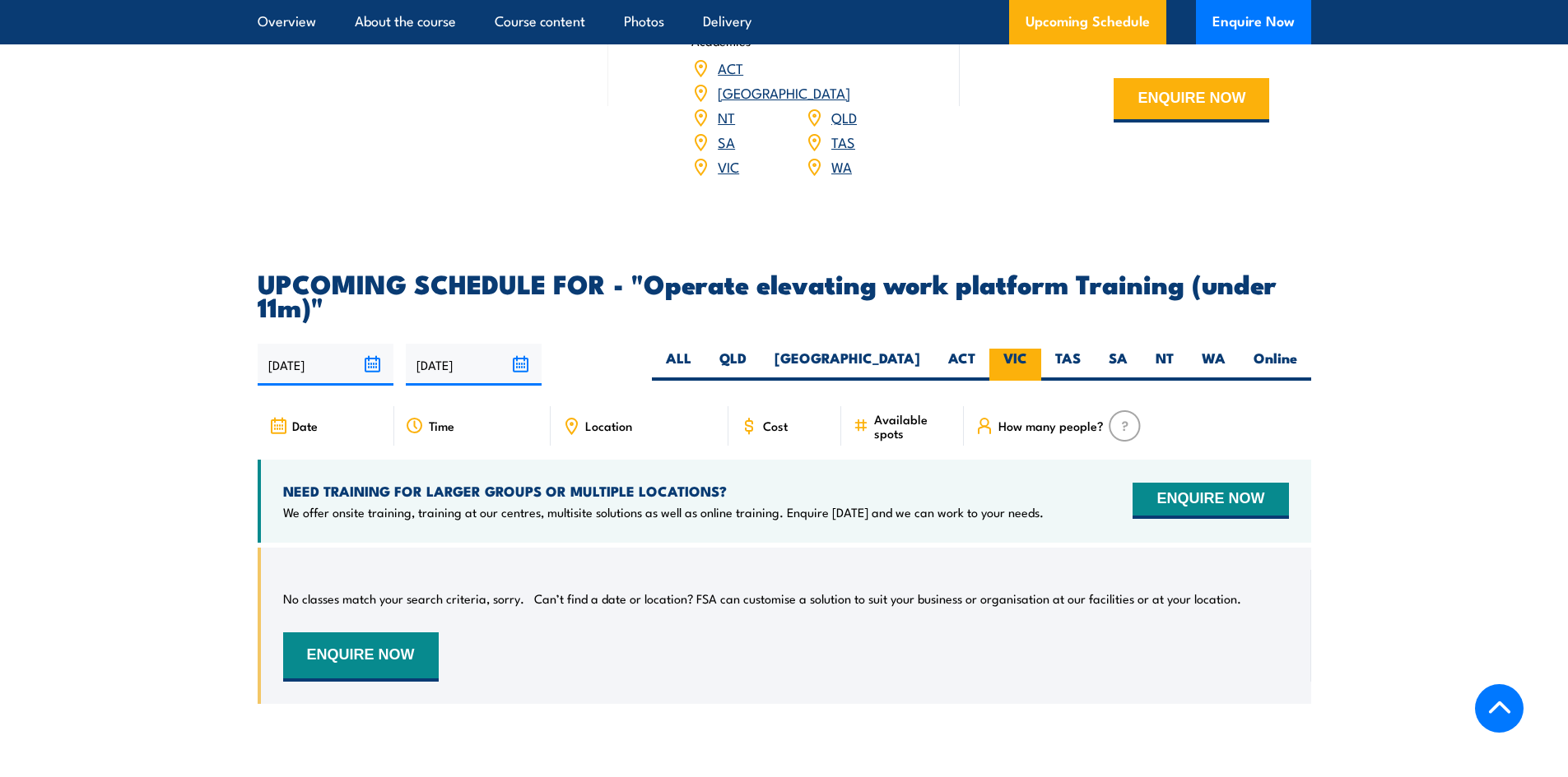
click at [1022, 349] on label "VIC" at bounding box center [1015, 365] width 52 height 32
click at [1027, 349] on input "VIC" at bounding box center [1033, 354] width 10 height 10
